Goal: Transaction & Acquisition: Purchase product/service

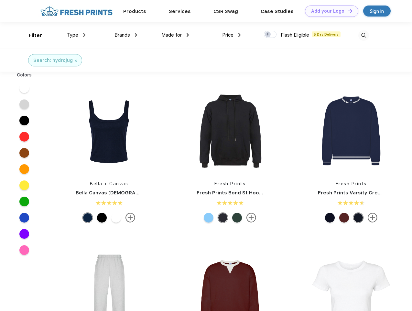
click at [329, 11] on link "Add your Logo Design Tool" at bounding box center [331, 10] width 53 height 11
click at [0, 0] on div "Design Tool" at bounding box center [0, 0] width 0 height 0
click at [347, 11] on link "Add your Logo Design Tool" at bounding box center [331, 10] width 53 height 11
click at [31, 35] on div "Filter" at bounding box center [35, 35] width 13 height 7
click at [76, 35] on span "Type" at bounding box center [72, 35] width 11 height 6
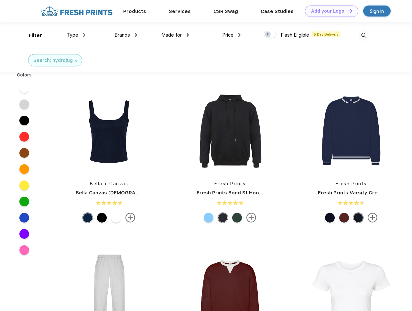
click at [126, 35] on span "Brands" at bounding box center [123, 35] width 16 height 6
click at [175, 35] on span "Made for" at bounding box center [171, 35] width 20 height 6
click at [232, 35] on span "Price" at bounding box center [227, 35] width 11 height 6
click at [270, 35] on div at bounding box center [270, 34] width 13 height 7
click at [268, 35] on input "checkbox" at bounding box center [266, 32] width 4 height 4
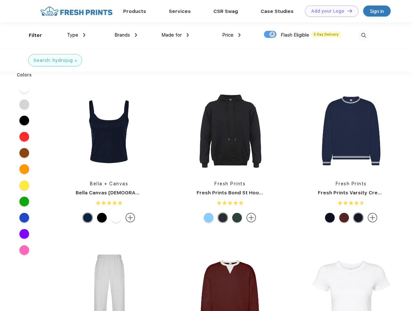
click at [364, 35] on img at bounding box center [363, 35] width 11 height 11
